Goal: Manage account settings

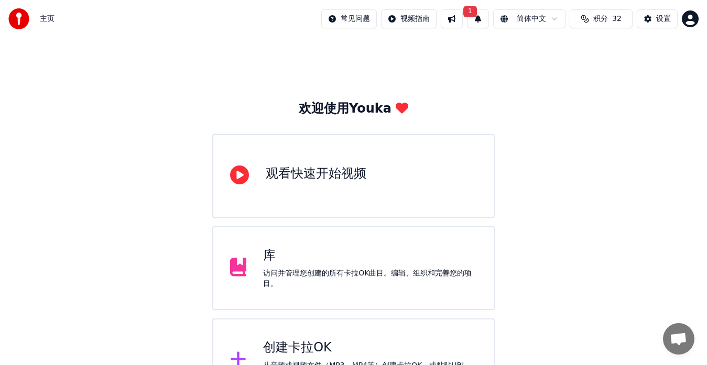
click at [288, 254] on div "库" at bounding box center [370, 255] width 214 height 17
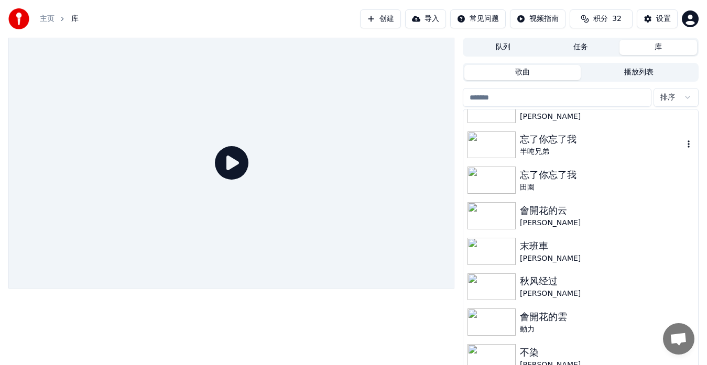
scroll to position [891, 0]
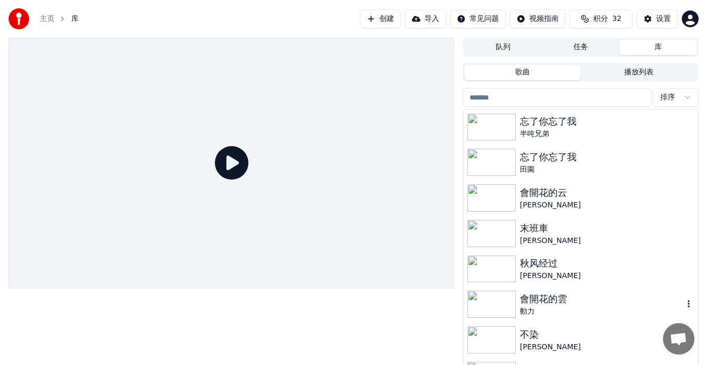
click at [544, 310] on div "動力" at bounding box center [601, 312] width 163 height 10
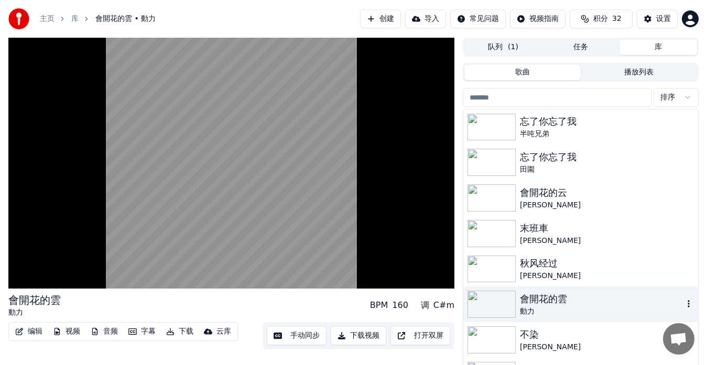
click at [683, 307] on icon "button" at bounding box center [688, 304] width 10 height 8
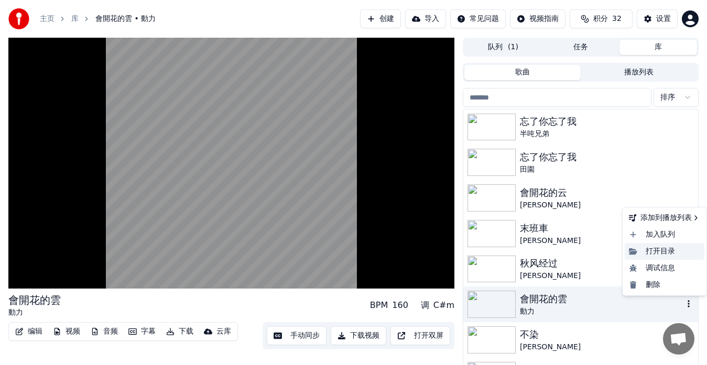
click at [668, 254] on div "打开目录" at bounding box center [665, 251] width 80 height 17
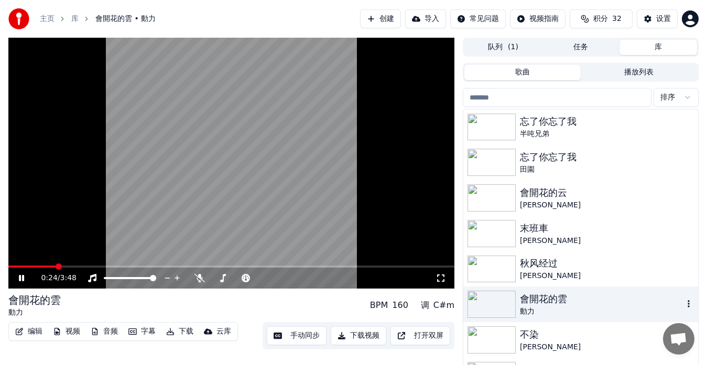
click at [21, 278] on icon at bounding box center [29, 278] width 24 height 8
click at [580, 42] on button "任务" at bounding box center [581, 47] width 78 height 15
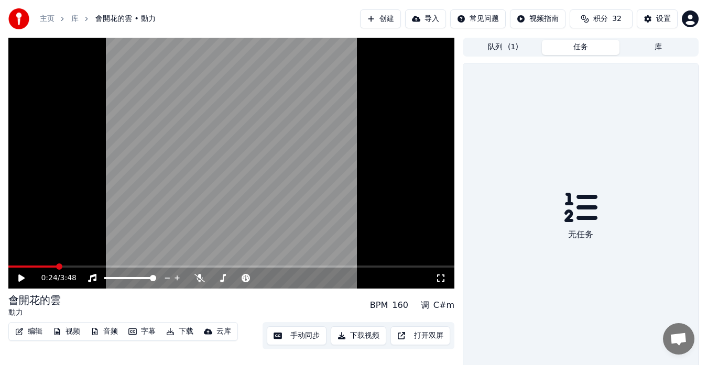
click at [640, 47] on button "库" at bounding box center [658, 47] width 78 height 15
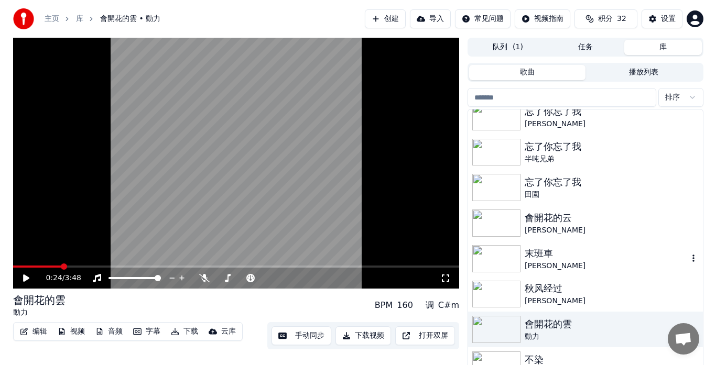
scroll to position [937, 0]
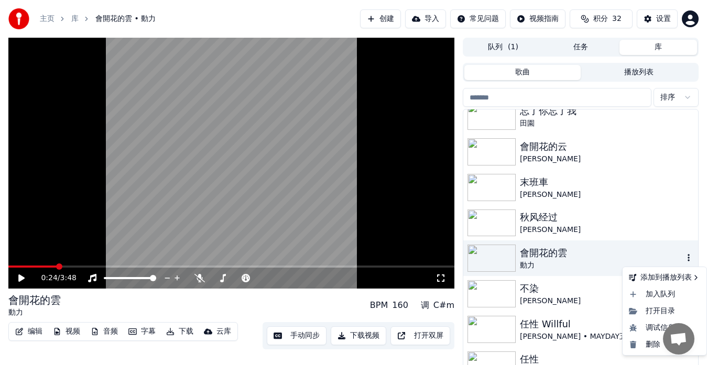
click at [683, 259] on icon "button" at bounding box center [688, 258] width 10 height 8
click at [216, 329] on div "云库" at bounding box center [223, 331] width 15 height 10
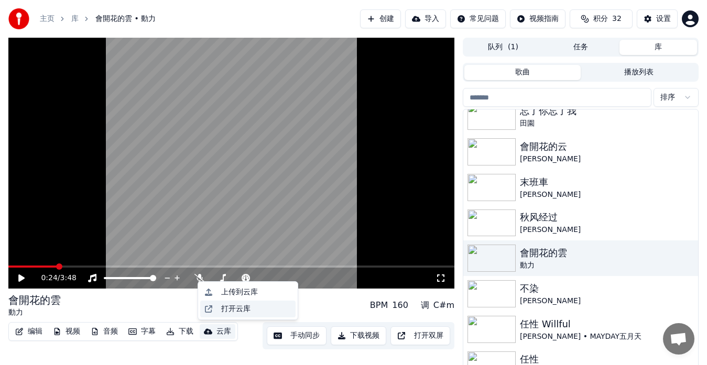
click at [276, 309] on div "打开云库" at bounding box center [256, 309] width 70 height 10
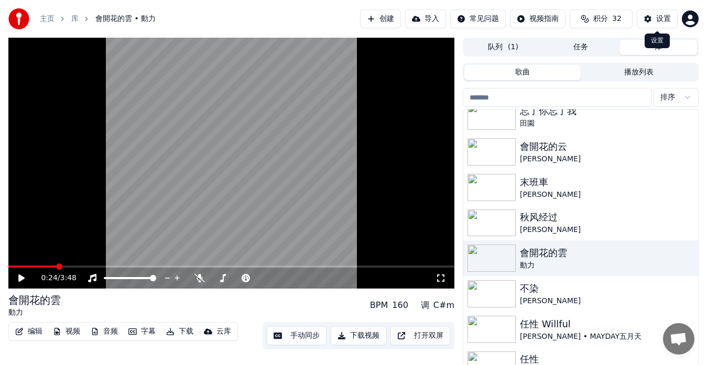
click at [659, 20] on div "设置" at bounding box center [663, 19] width 15 height 10
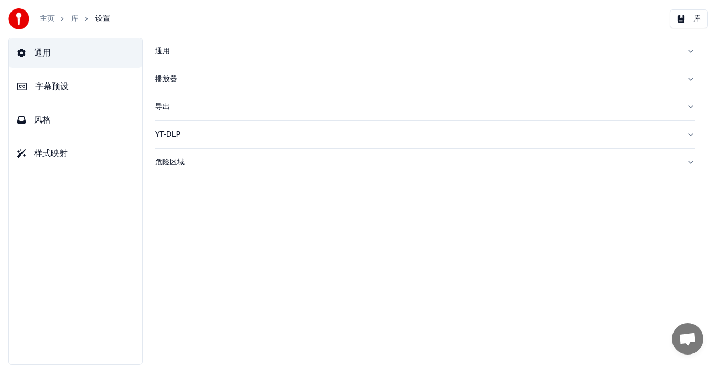
click at [43, 54] on span "通用" at bounding box center [42, 53] width 17 height 13
click at [159, 52] on div "通用" at bounding box center [416, 51] width 523 height 10
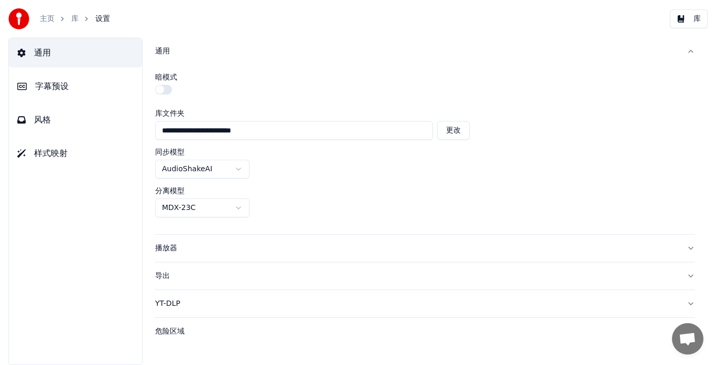
click at [687, 16] on button "库" at bounding box center [689, 18] width 38 height 19
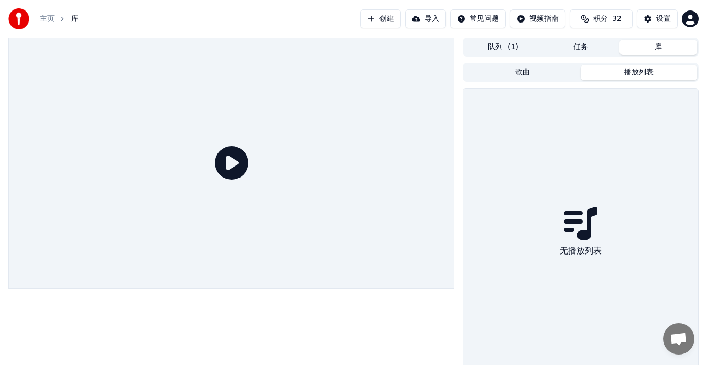
click at [650, 73] on button "播放列表" at bounding box center [639, 72] width 116 height 15
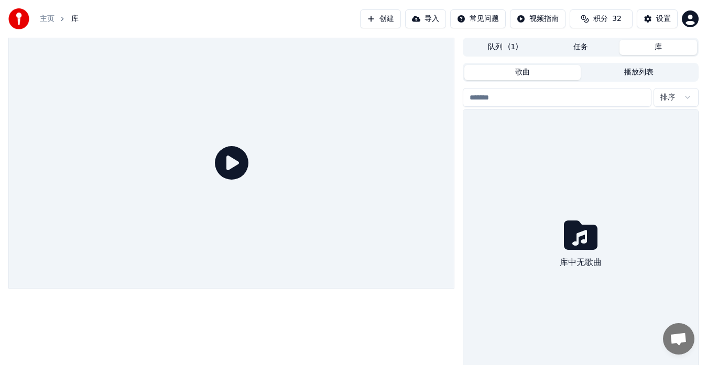
click at [566, 78] on button "歌曲" at bounding box center [522, 72] width 116 height 15
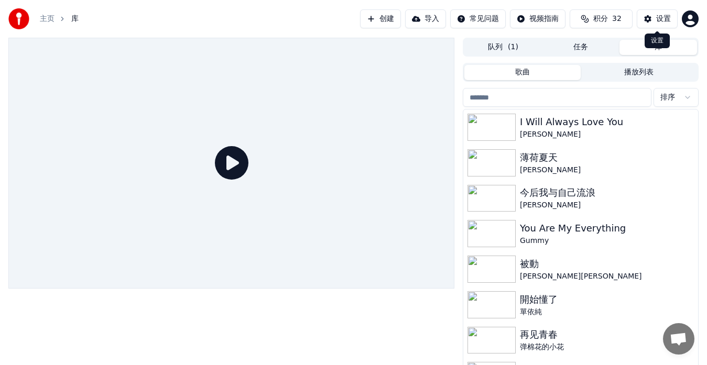
click at [667, 17] on div "设置" at bounding box center [663, 19] width 15 height 10
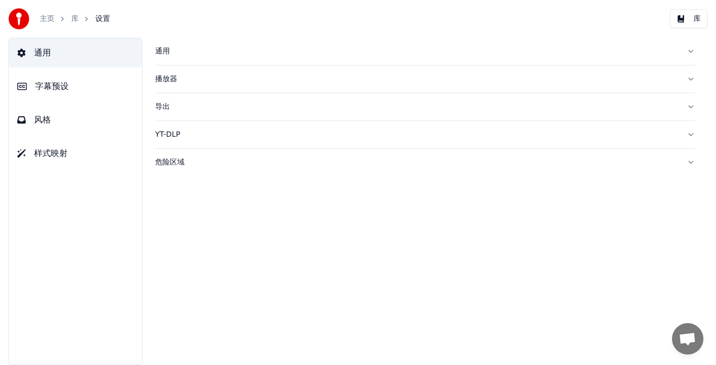
click at [159, 51] on div "通用" at bounding box center [416, 51] width 523 height 10
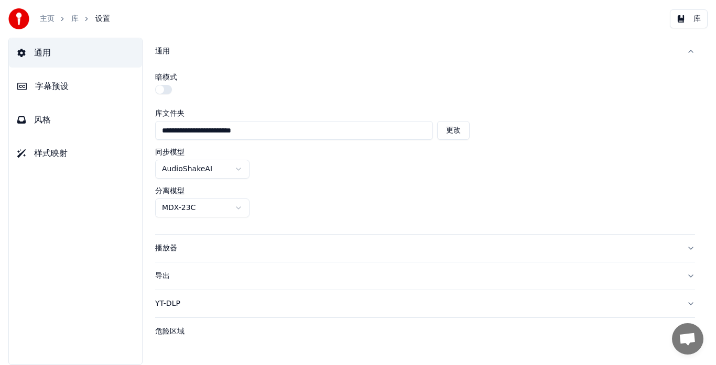
click at [180, 277] on div "导出" at bounding box center [416, 276] width 523 height 10
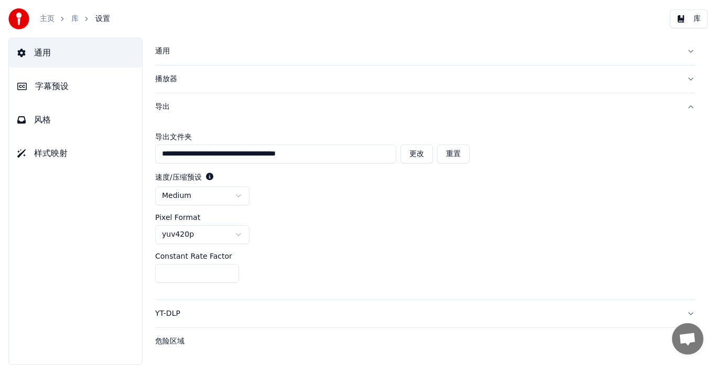
click at [418, 157] on button "更改" at bounding box center [416, 154] width 32 height 19
type input "********"
click at [486, 25] on div "主页 库 设置 库" at bounding box center [358, 19] width 716 height 38
click at [163, 52] on div "通用" at bounding box center [416, 51] width 523 height 10
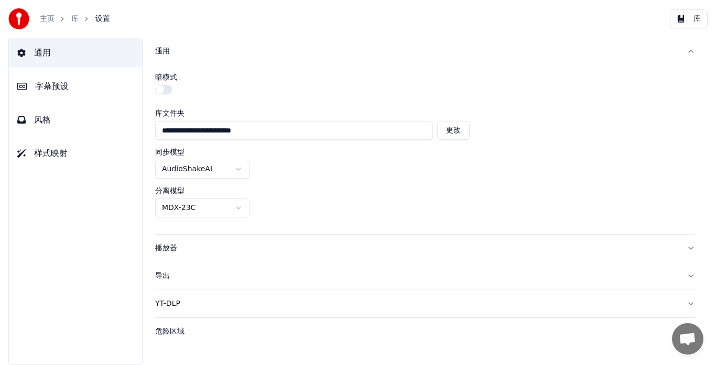
click at [404, 82] on div "暗模式" at bounding box center [425, 85] width 540 height 24
click at [224, 3] on div "主页 库 设置 库" at bounding box center [358, 19] width 716 height 38
